Goal: Task Accomplishment & Management: Complete application form

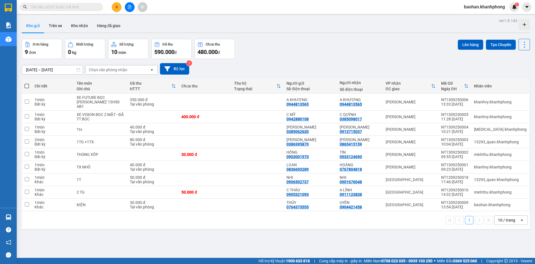
click at [94, 6] on input "text" at bounding box center [64, 7] width 66 height 6
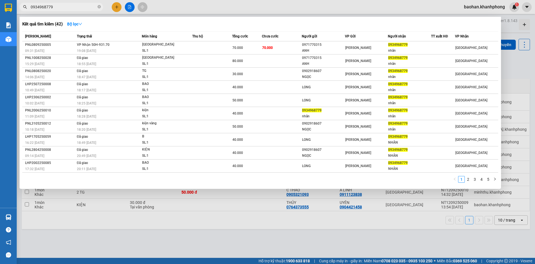
type input "0934968779"
click at [118, 8] on div at bounding box center [267, 132] width 535 height 264
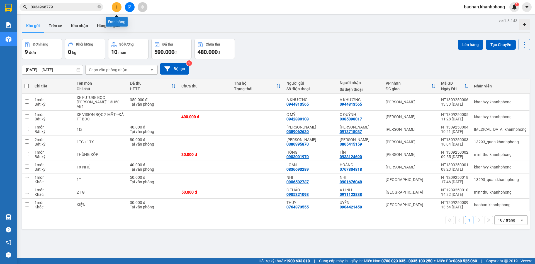
click at [114, 9] on button at bounding box center [117, 7] width 10 height 10
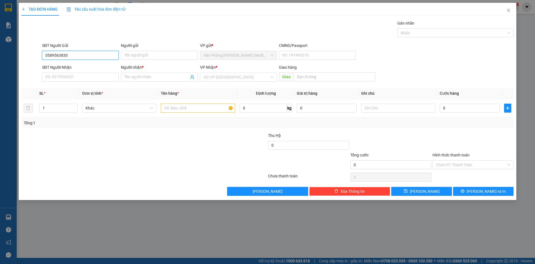
type input "0589563830"
click at [170, 51] on div "Người gửi Tên người gửi" at bounding box center [159, 52] width 77 height 20
drag, startPoint x: 170, startPoint y: 52, endPoint x: 165, endPoint y: 52, distance: 4.7
click at [169, 53] on input "Người gửi" at bounding box center [159, 55] width 77 height 9
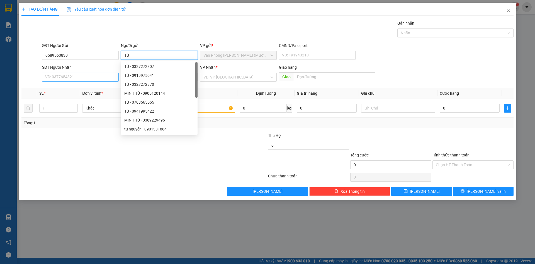
type input "TÚ"
click at [54, 75] on input "SĐT Người Nhận" at bounding box center [80, 77] width 77 height 9
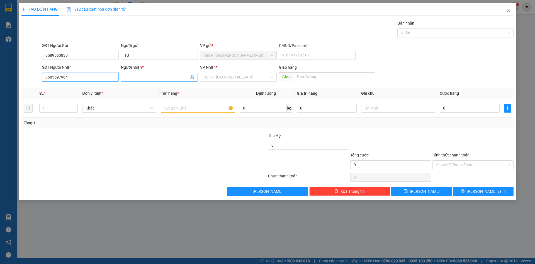
type input "0585597964"
click at [148, 77] on input "Người nhận *" at bounding box center [156, 77] width 64 height 6
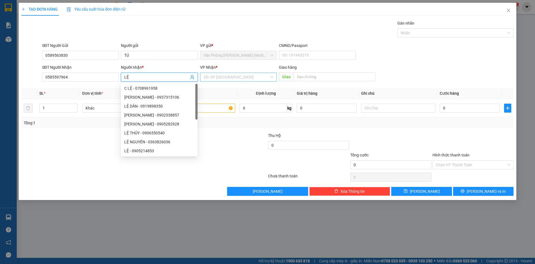
type input "LỆ"
click at [218, 77] on input "search" at bounding box center [237, 77] width 66 height 8
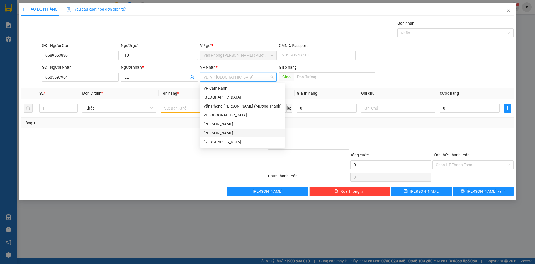
click at [221, 134] on div "[PERSON_NAME]" at bounding box center [243, 133] width 78 height 6
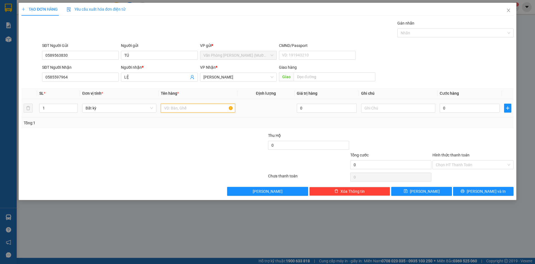
click at [198, 110] on input "text" at bounding box center [198, 107] width 74 height 9
type input "THÙNG"
click at [446, 109] on input "0" at bounding box center [470, 107] width 60 height 9
type input "3"
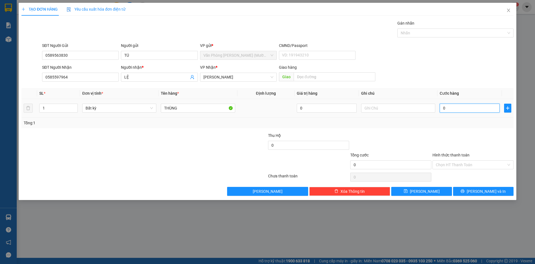
type input "3"
type input "30"
type input "30.000"
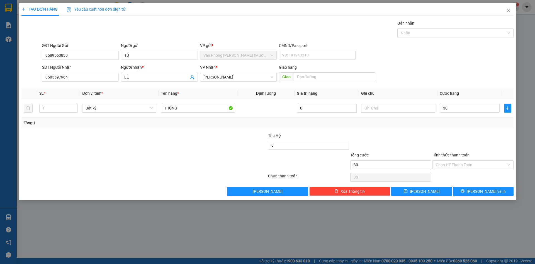
type input "30.000"
drag, startPoint x: 453, startPoint y: 143, endPoint x: 451, endPoint y: 158, distance: 14.6
click at [453, 143] on div at bounding box center [473, 142] width 82 height 20
click at [453, 161] on input "Hình thức thanh toán" at bounding box center [471, 164] width 71 height 8
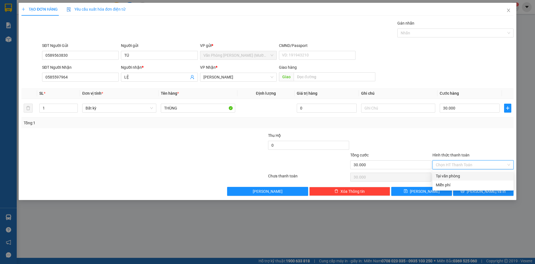
click at [457, 177] on div "Tại văn phòng" at bounding box center [473, 176] width 74 height 6
type input "30.000"
click at [492, 193] on span "[PERSON_NAME] và In" at bounding box center [486, 191] width 39 height 6
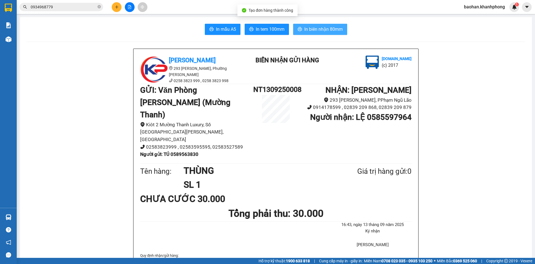
click at [340, 26] on span "In biên nhận 80mm" at bounding box center [324, 29] width 38 height 7
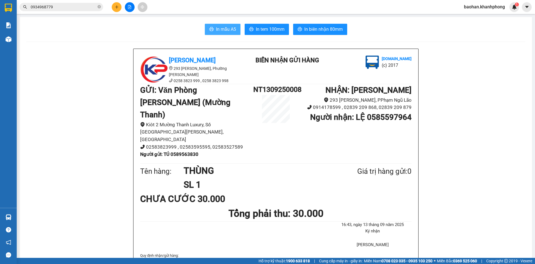
click at [231, 33] on button "In mẫu A5" at bounding box center [223, 29] width 36 height 11
